Goal: Find specific page/section: Find specific page/section

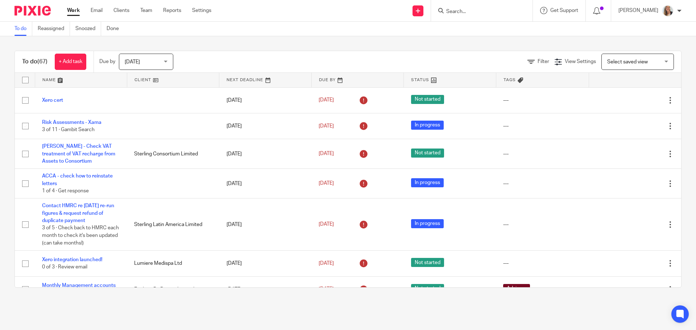
click at [468, 13] on input "Search" at bounding box center [478, 12] width 65 height 7
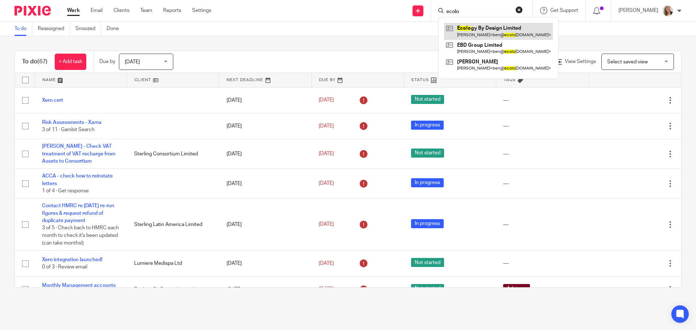
type input "ecolo"
click at [492, 30] on link at bounding box center [498, 31] width 109 height 17
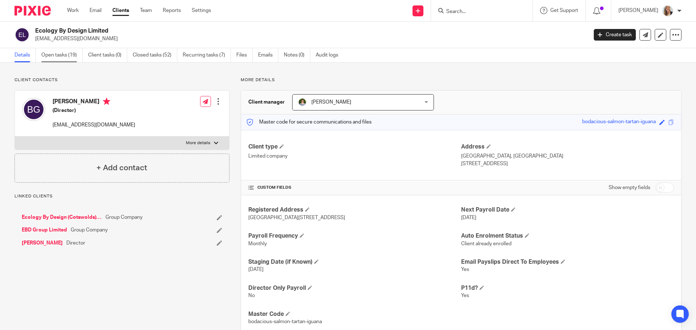
click at [57, 55] on link "Open tasks (19)" at bounding box center [61, 55] width 41 height 14
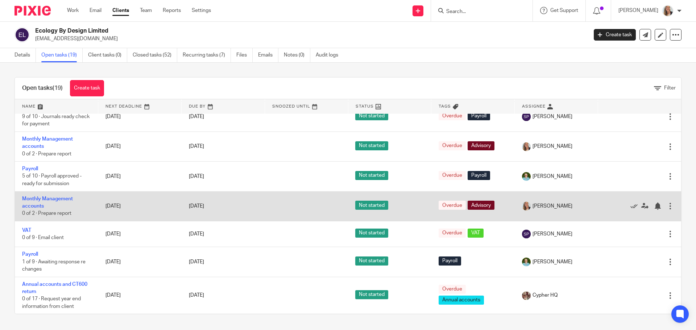
scroll to position [373, 0]
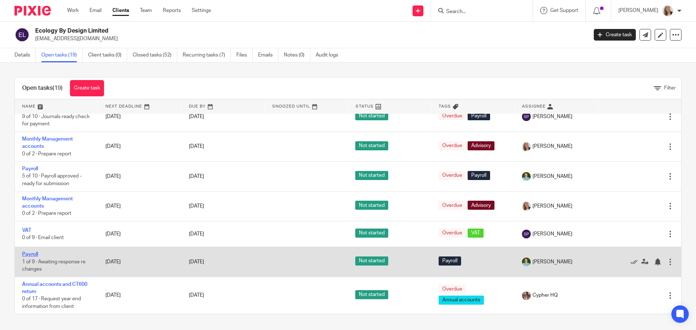
click at [29, 252] on link "Payroll" at bounding box center [30, 254] width 16 height 5
